Goal: Task Accomplishment & Management: Manage account settings

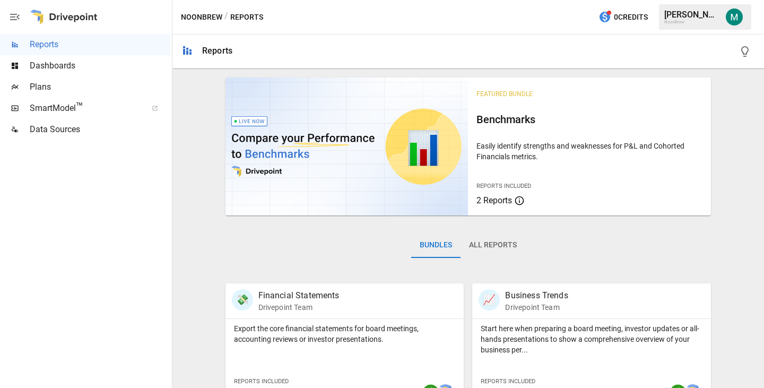
click at [703, 15] on div "[PERSON_NAME]" at bounding box center [691, 15] width 55 height 10
drag, startPoint x: 703, startPoint y: 15, endPoint x: 724, endPoint y: 21, distance: 21.5
click at [724, 21] on button "button" at bounding box center [734, 17] width 30 height 30
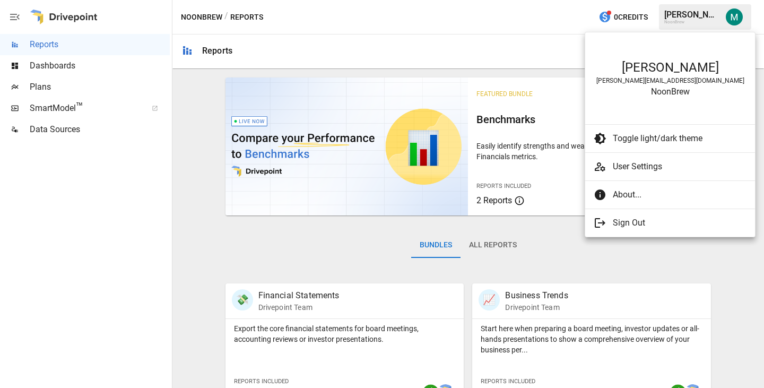
click at [695, 16] on div at bounding box center [382, 194] width 764 height 388
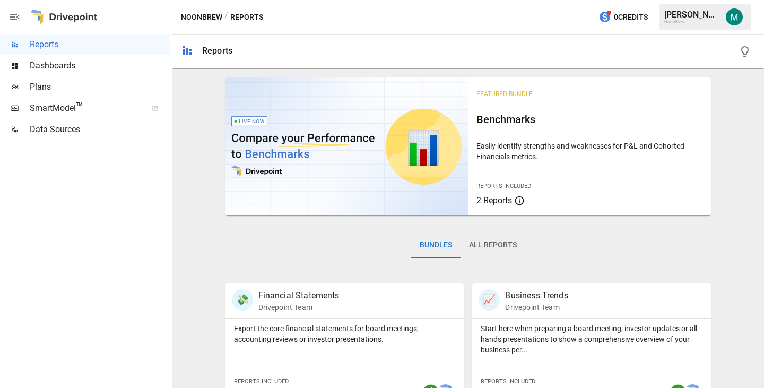
click at [695, 16] on div "[PERSON_NAME]" at bounding box center [691, 15] width 55 height 10
click at [729, 11] on img "Michael Gross" at bounding box center [734, 16] width 17 height 17
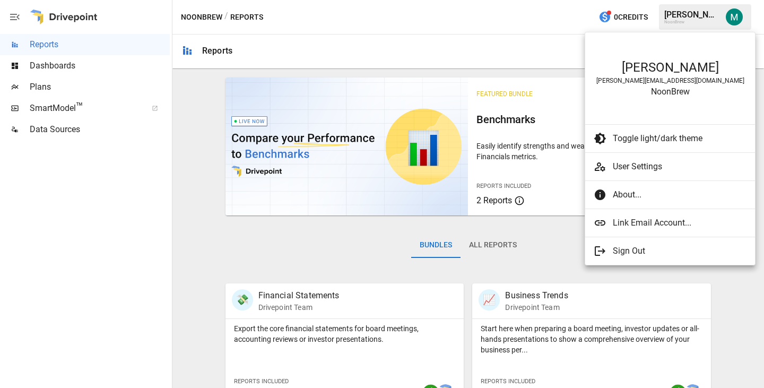
click at [648, 215] on li "Link Email Account..." at bounding box center [670, 222] width 170 height 19
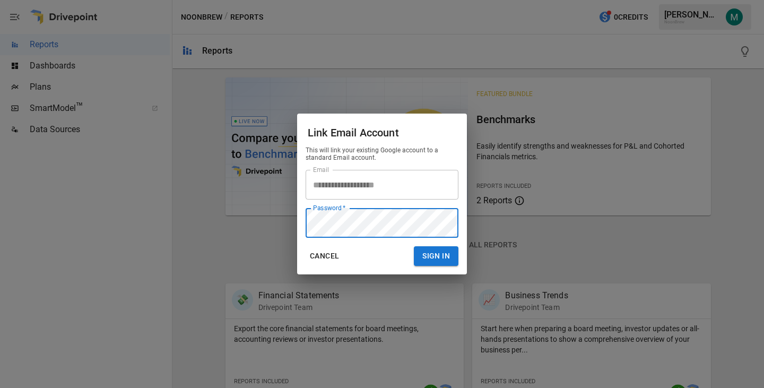
click at [414, 246] on button "Sign In" at bounding box center [436, 256] width 45 height 20
